Goal: Transaction & Acquisition: Purchase product/service

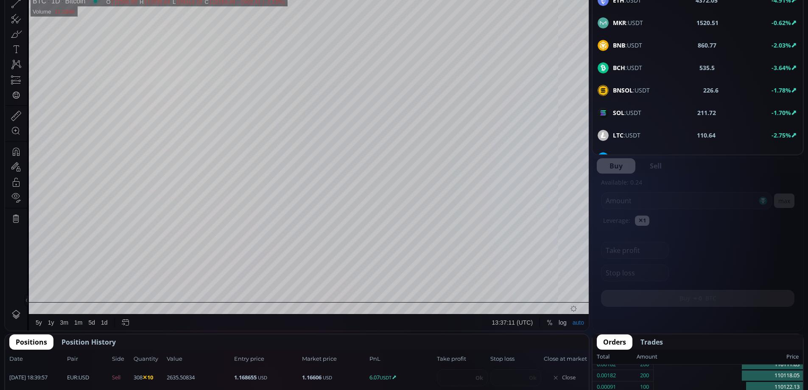
scroll to position [296, 0]
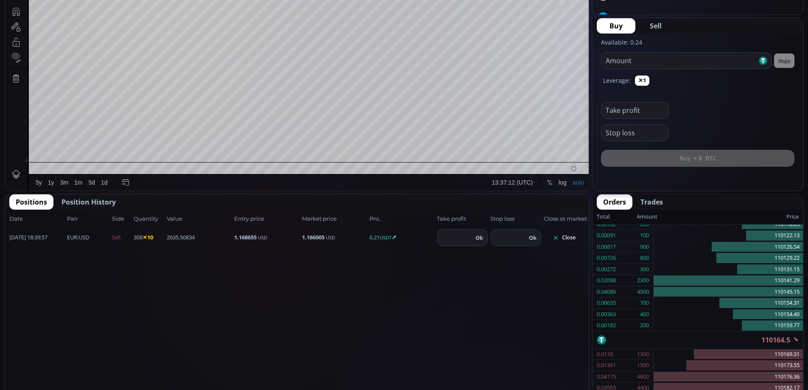
click at [567, 231] on button "Close" at bounding box center [564, 238] width 41 height 14
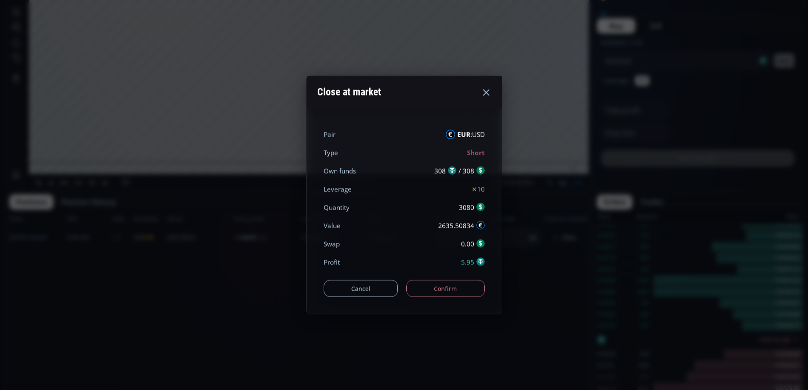
click at [431, 287] on button "Confirm" at bounding box center [445, 288] width 78 height 17
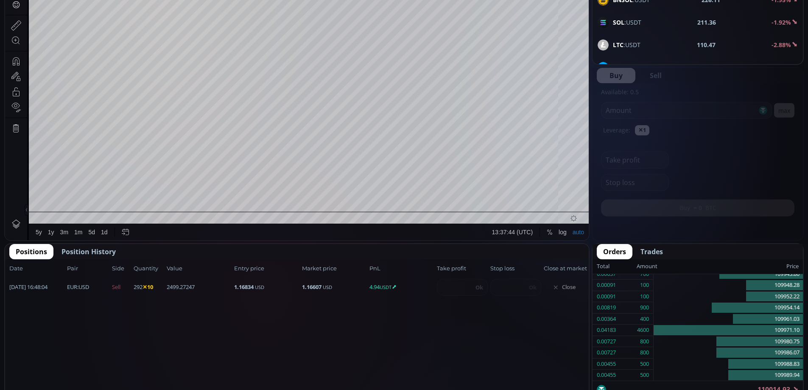
scroll to position [250, 0]
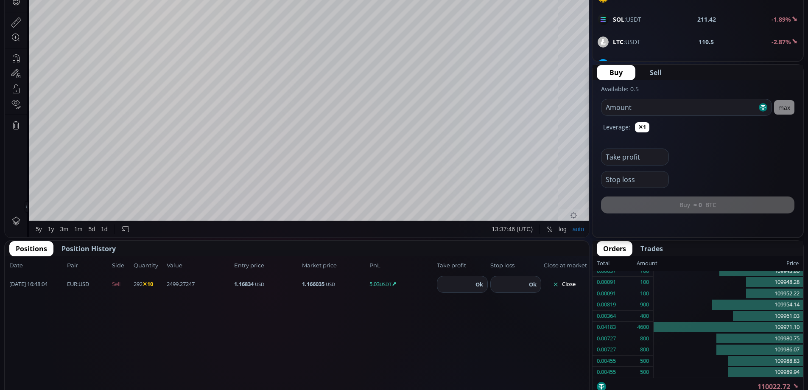
click at [567, 282] on button "Close" at bounding box center [564, 284] width 41 height 14
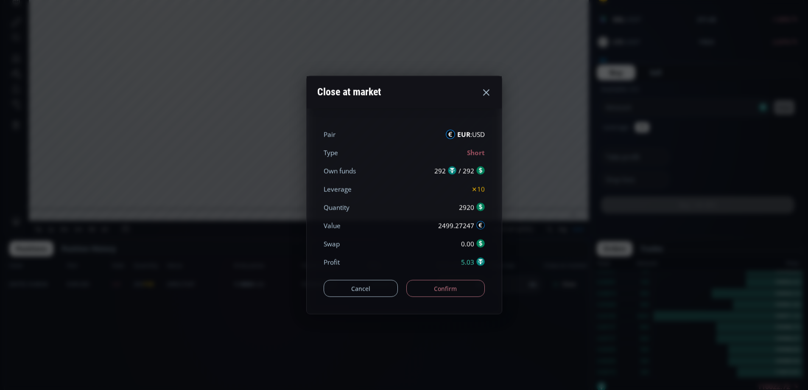
click at [466, 288] on button "Confirm" at bounding box center [445, 288] width 78 height 17
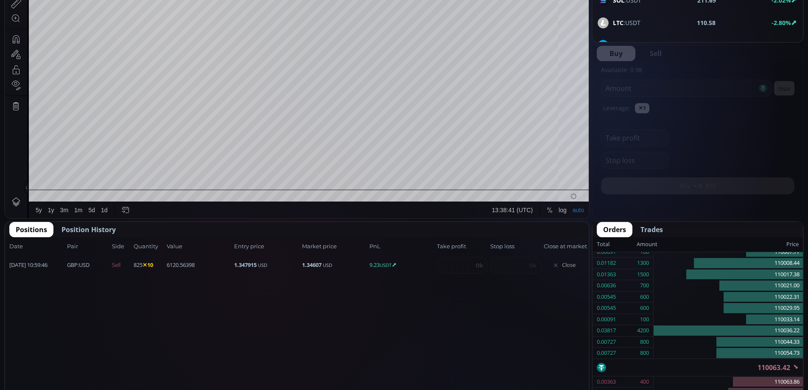
scroll to position [272, 0]
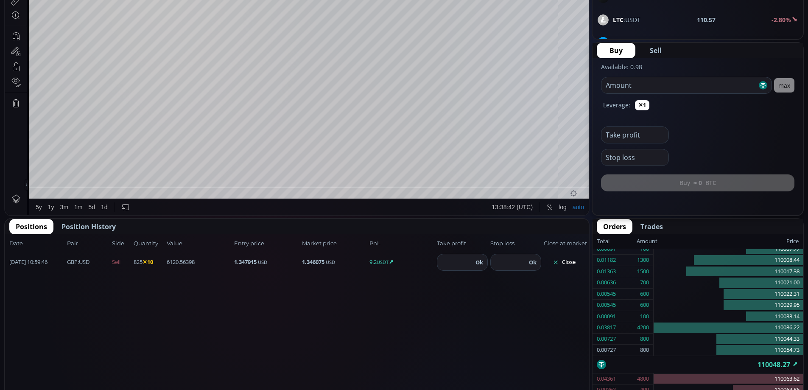
click at [565, 260] on button "Close" at bounding box center [564, 262] width 41 height 14
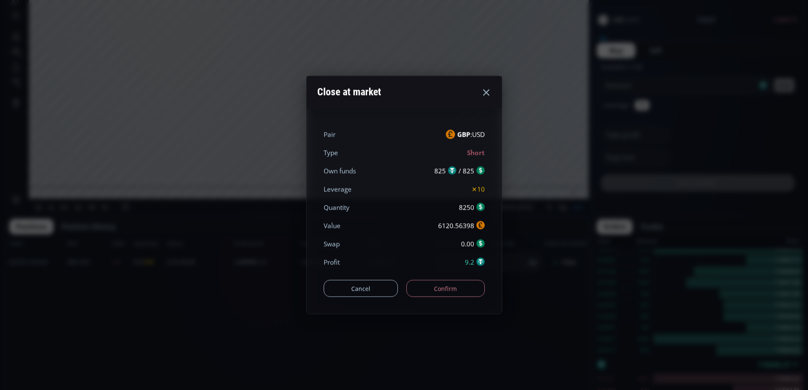
click at [464, 291] on button "Confirm" at bounding box center [445, 288] width 78 height 17
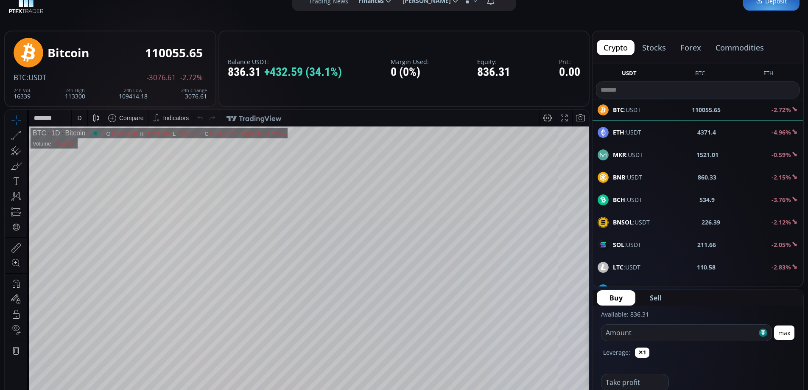
scroll to position [19, 0]
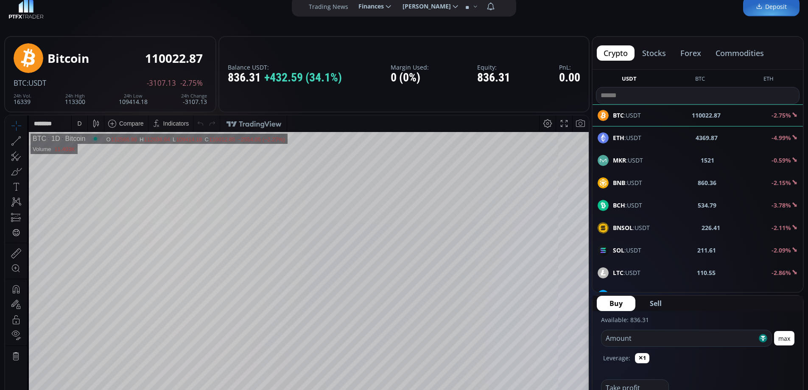
click at [698, 52] on button "forex" at bounding box center [690, 52] width 34 height 15
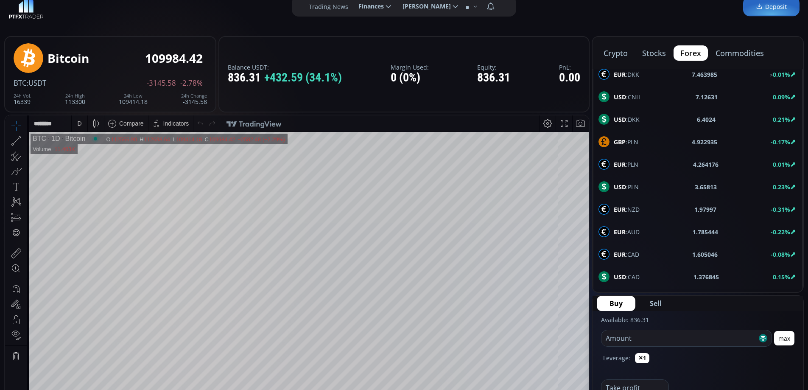
scroll to position [454, 0]
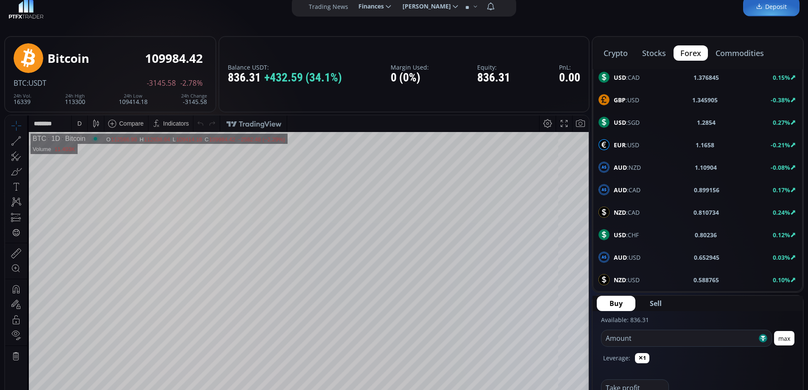
click at [627, 98] on span "GBP :USD" at bounding box center [626, 99] width 25 height 9
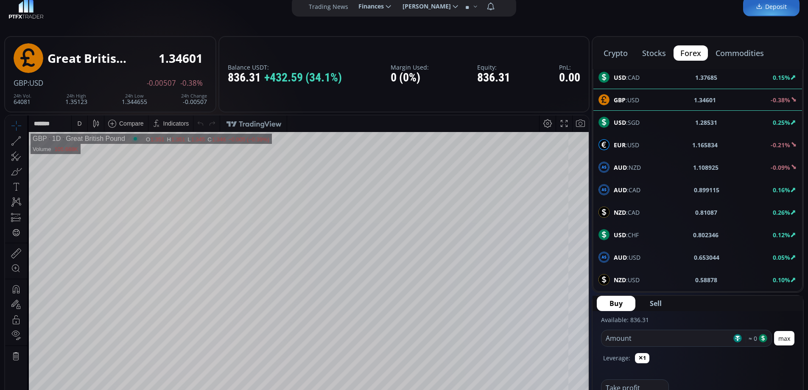
click at [78, 128] on div "D" at bounding box center [79, 123] width 7 height 16
click at [82, 223] on div "1 hour" at bounding box center [85, 224] width 17 height 7
click at [639, 341] on input "number" at bounding box center [666, 338] width 130 height 16
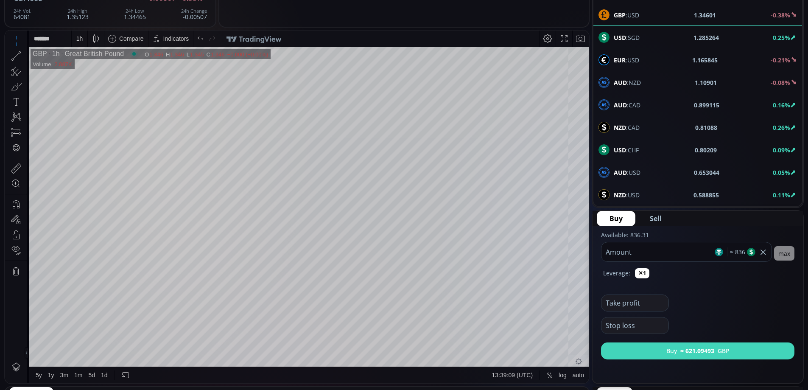
type input "***"
click at [735, 349] on button "Buy ≈ 621.09493 GBP" at bounding box center [697, 350] width 193 height 17
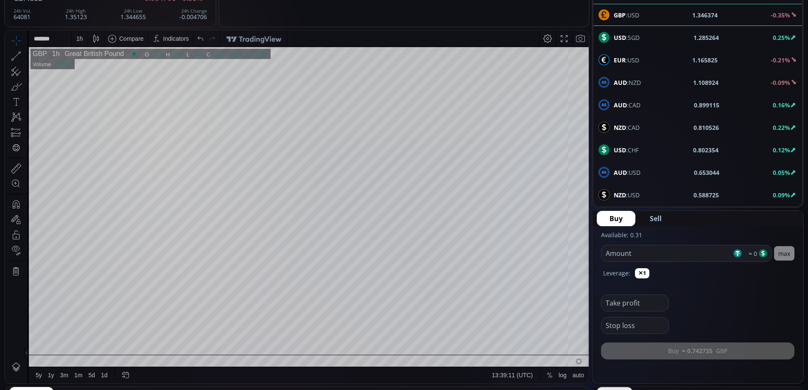
scroll to position [189, 0]
